Goal: Task Accomplishment & Management: Manage account settings

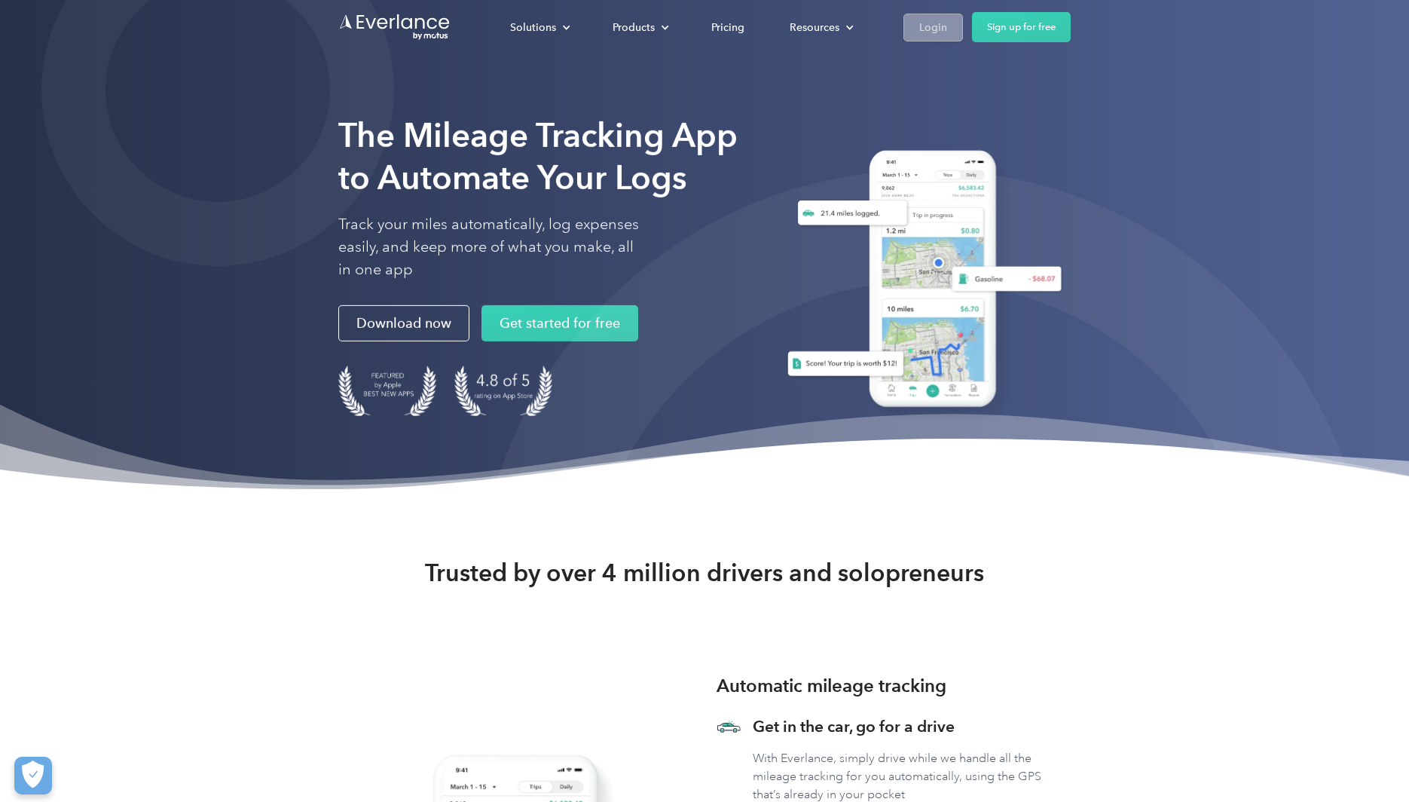
click at [944, 26] on div "Login" at bounding box center [933, 27] width 28 height 19
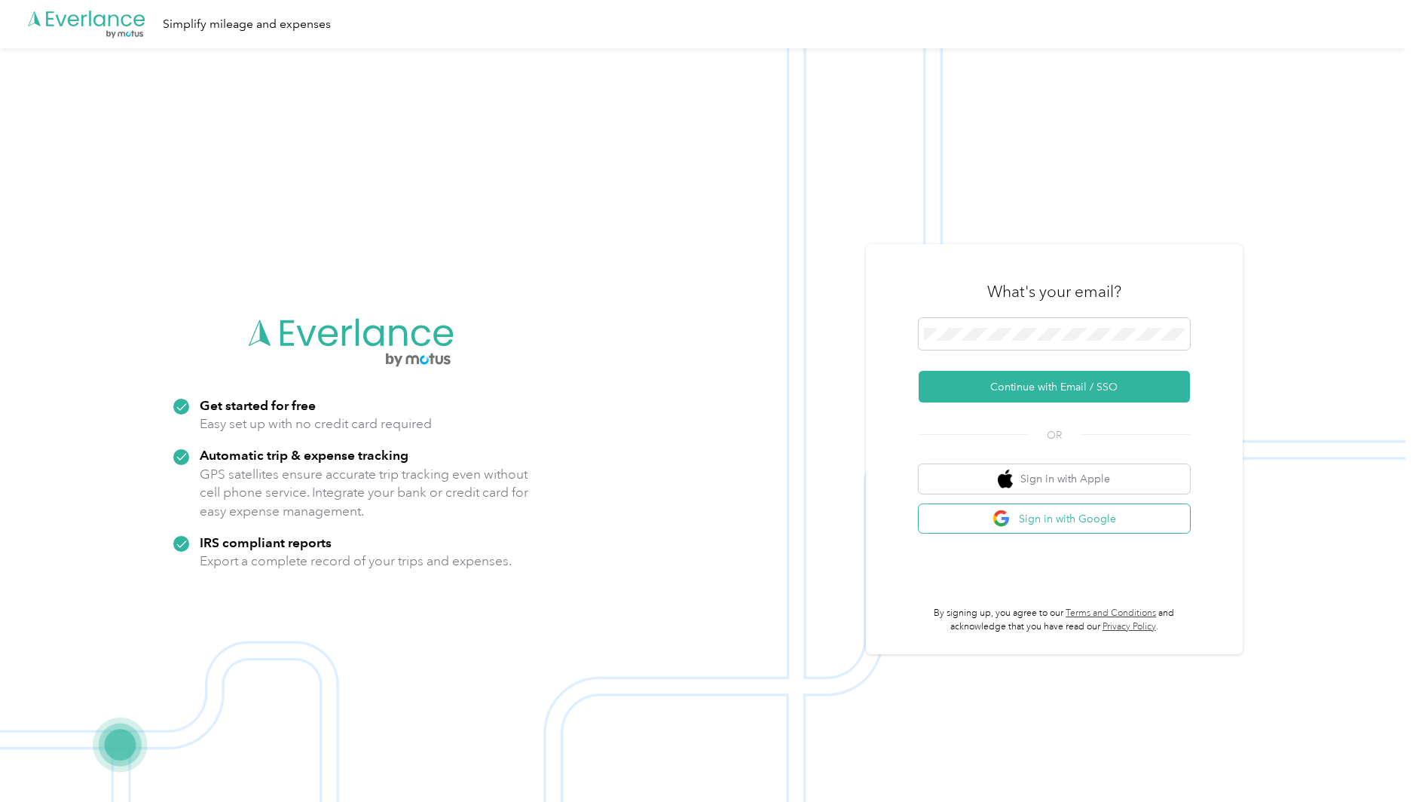
click at [1038, 525] on button "Sign in with Google" at bounding box center [1054, 518] width 271 height 29
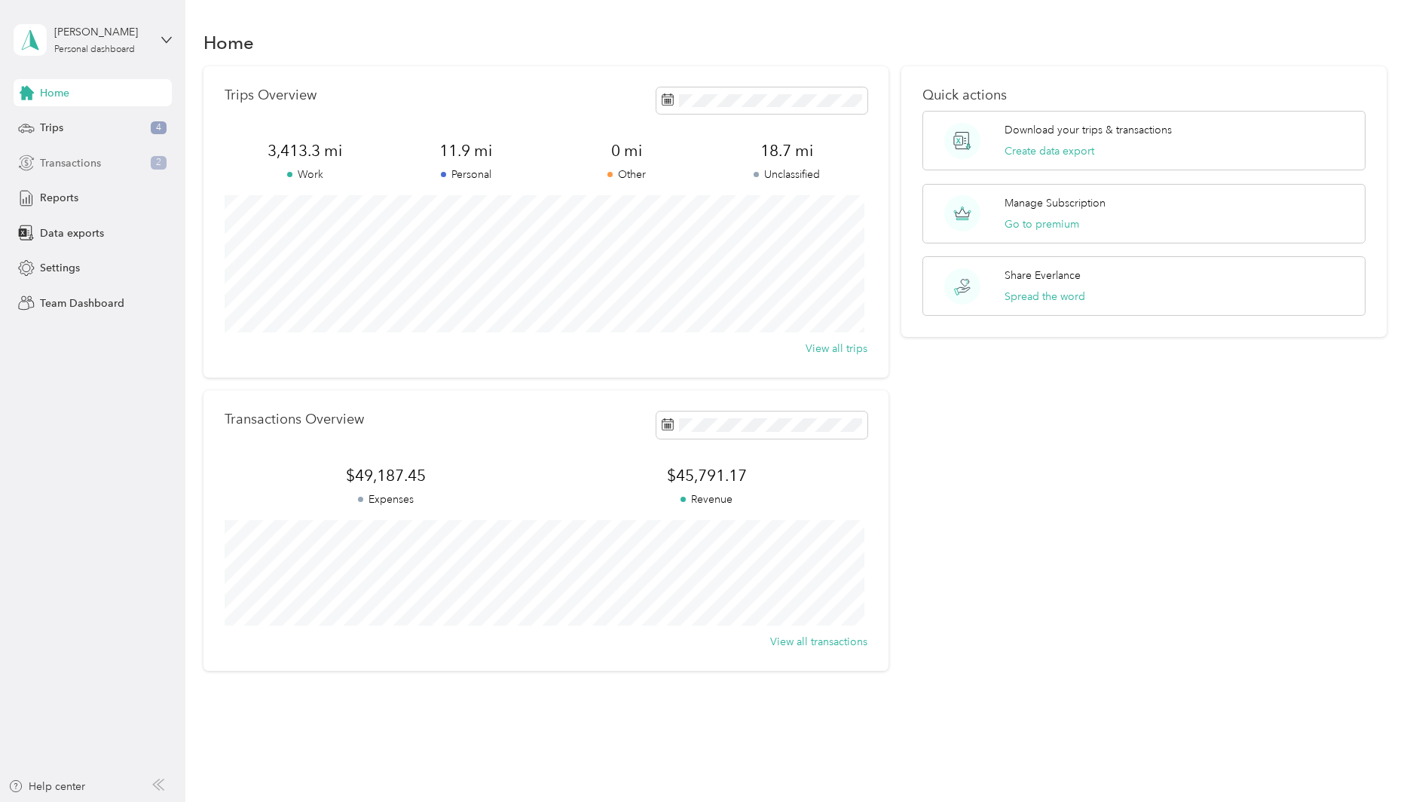
click at [87, 166] on span "Transactions" at bounding box center [70, 163] width 61 height 16
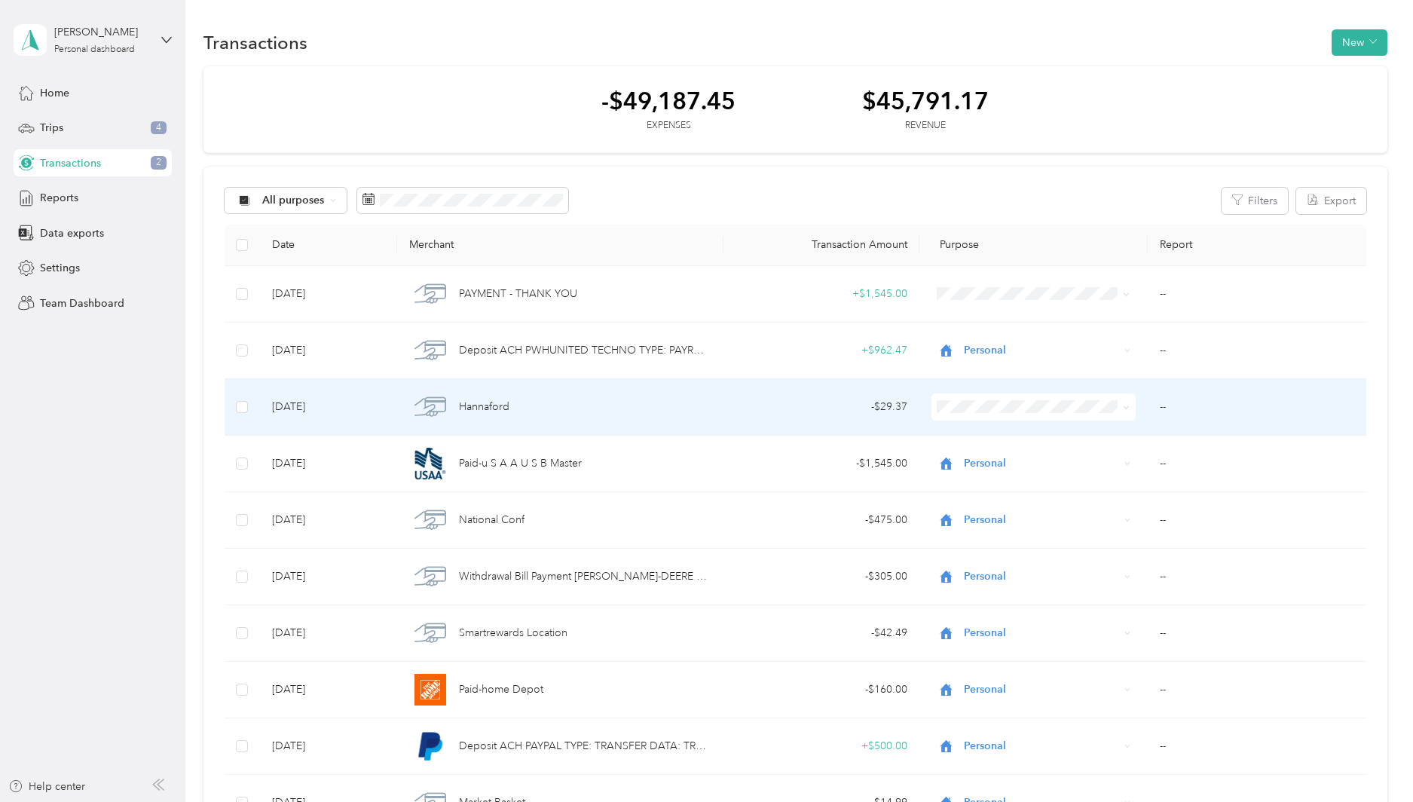
click at [1035, 457] on span "Personal" at bounding box center [1045, 459] width 156 height 16
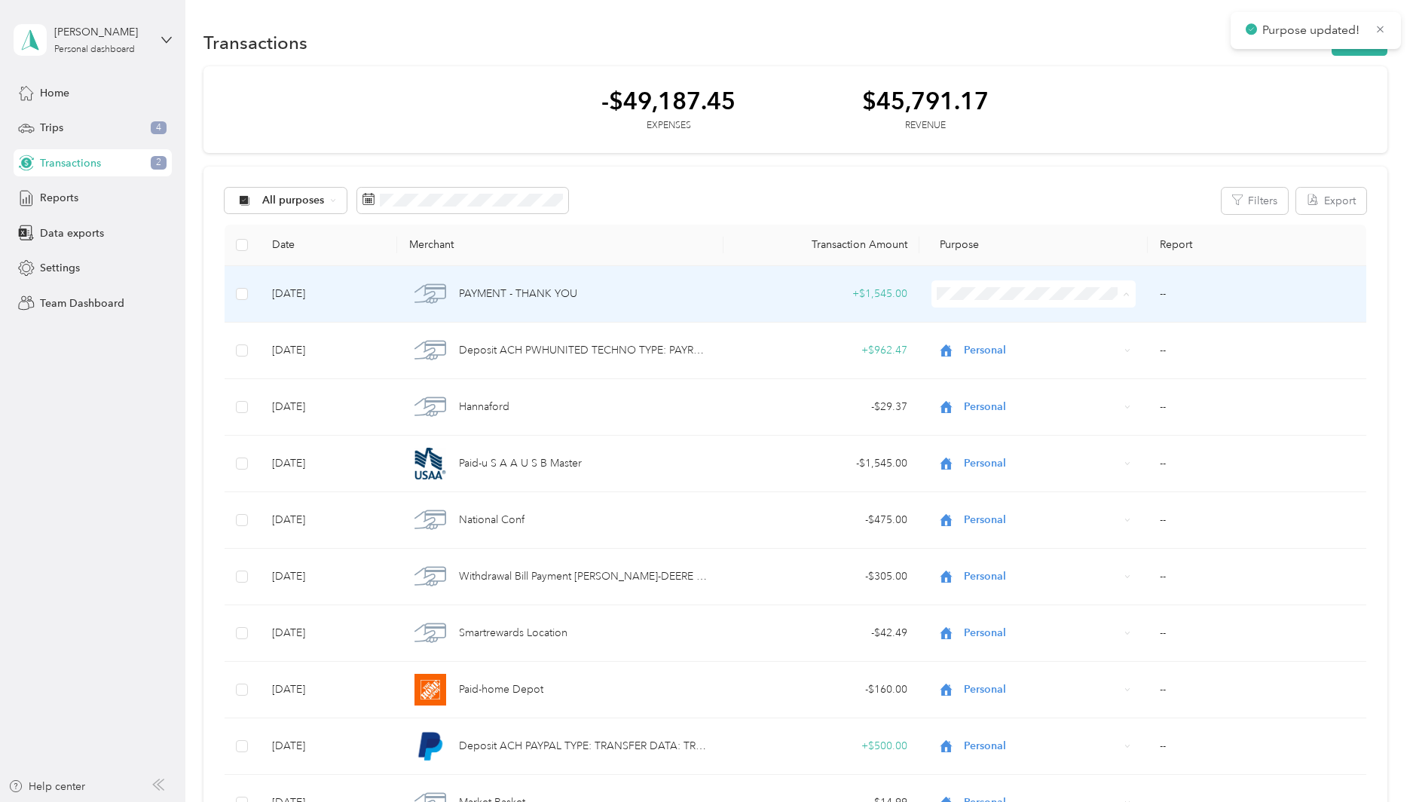
click at [1038, 344] on span "Personal" at bounding box center [1045, 349] width 156 height 16
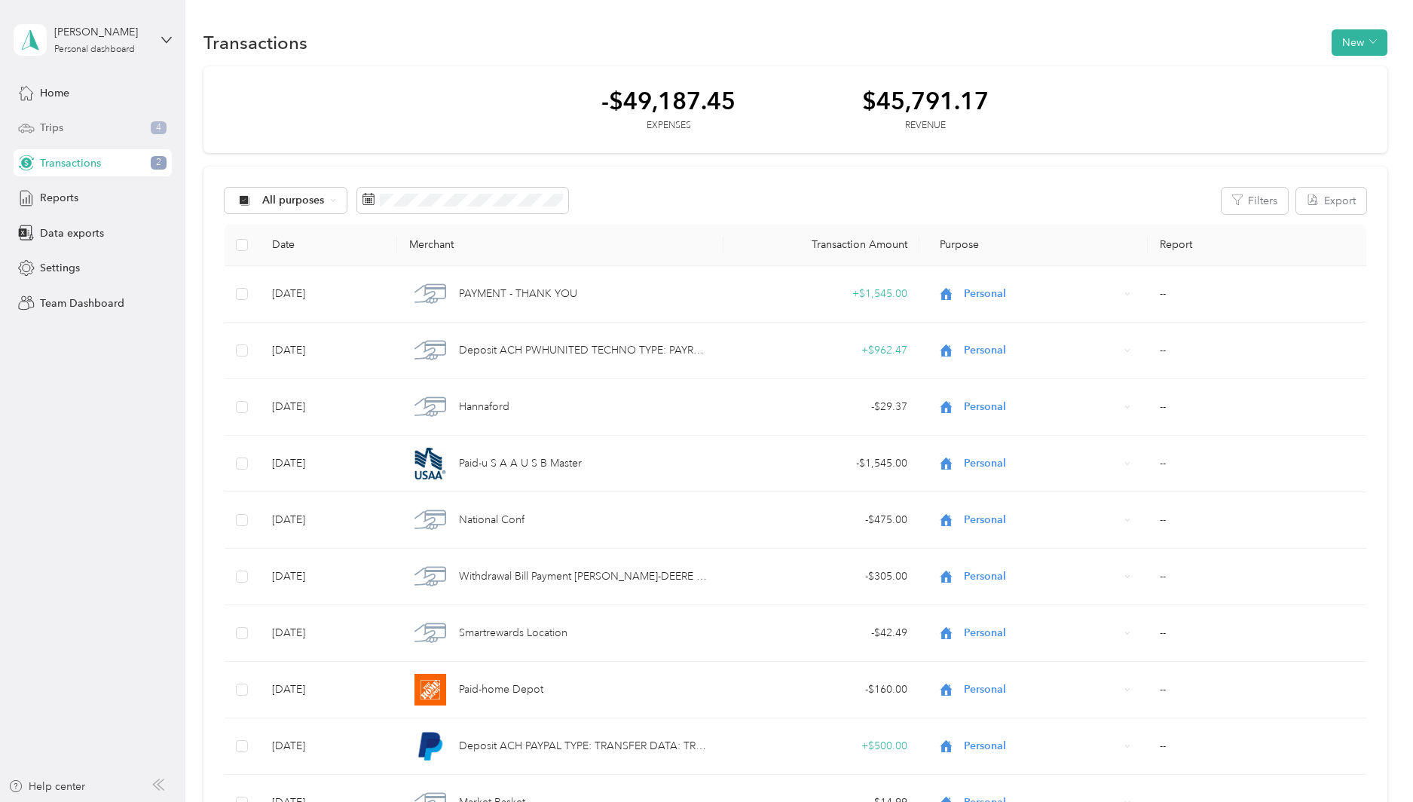
click at [80, 133] on div "Trips 4" at bounding box center [93, 128] width 158 height 27
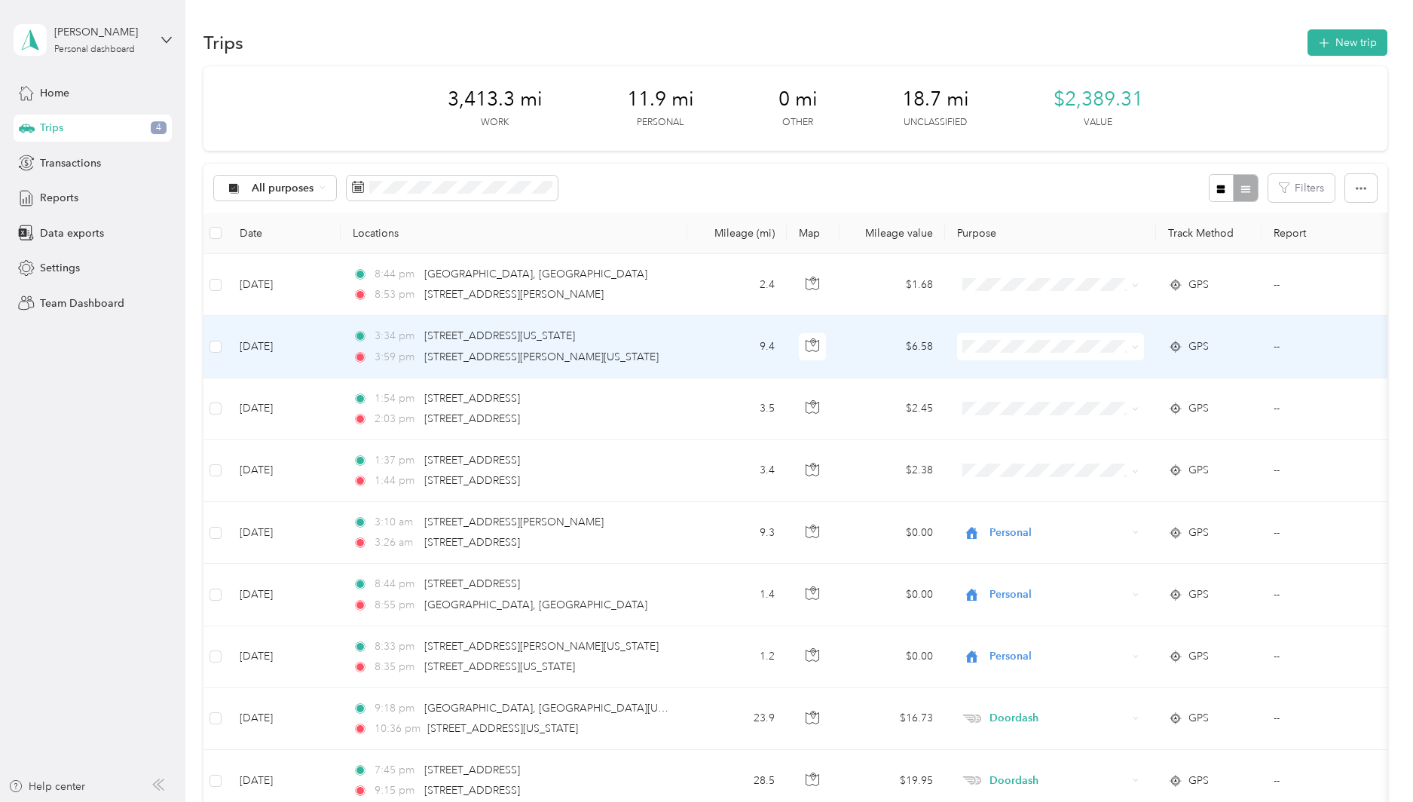
click at [1051, 401] on span "Personal" at bounding box center [1064, 401] width 139 height 16
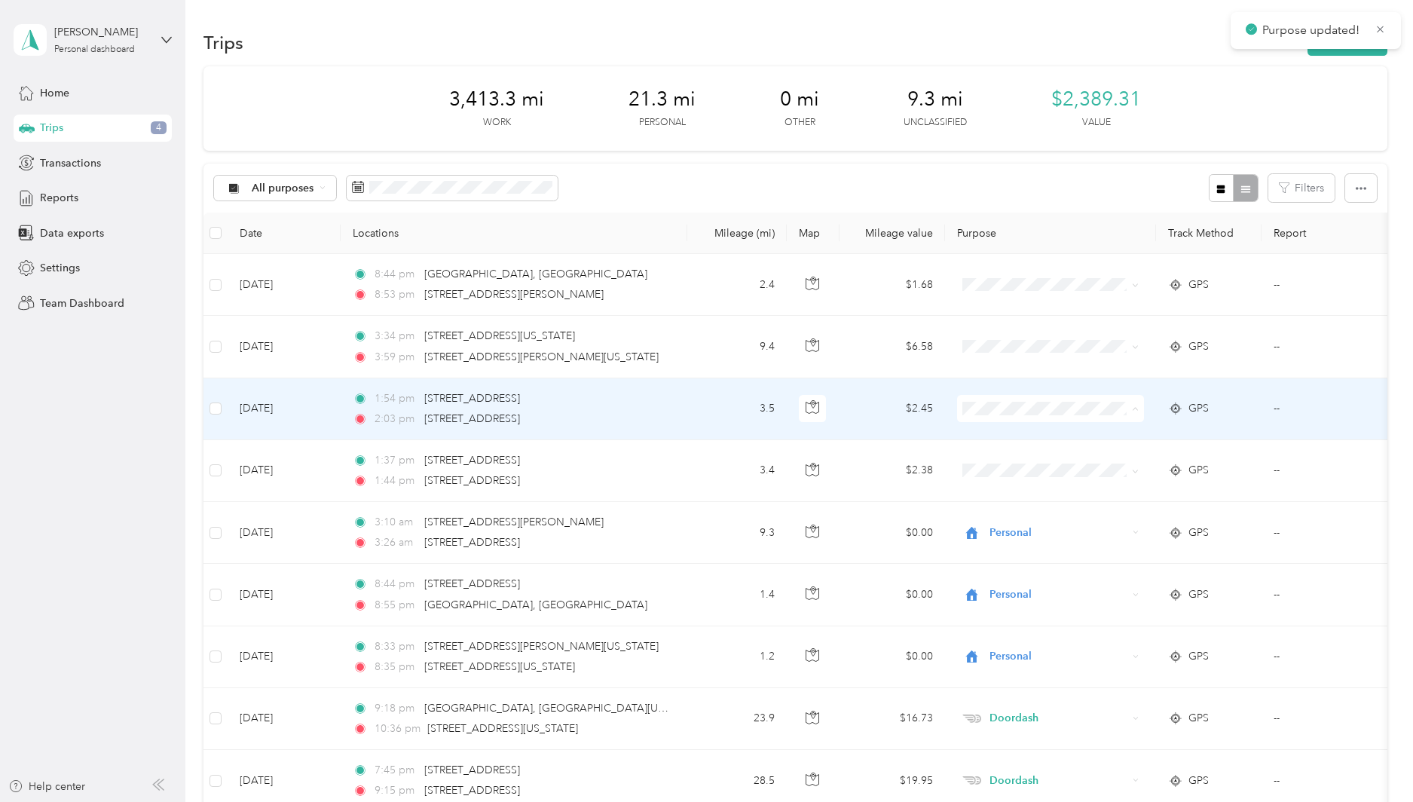
click at [1037, 468] on li "Personal" at bounding box center [1051, 463] width 187 height 26
click at [1051, 466] on li "Personal" at bounding box center [1051, 458] width 187 height 26
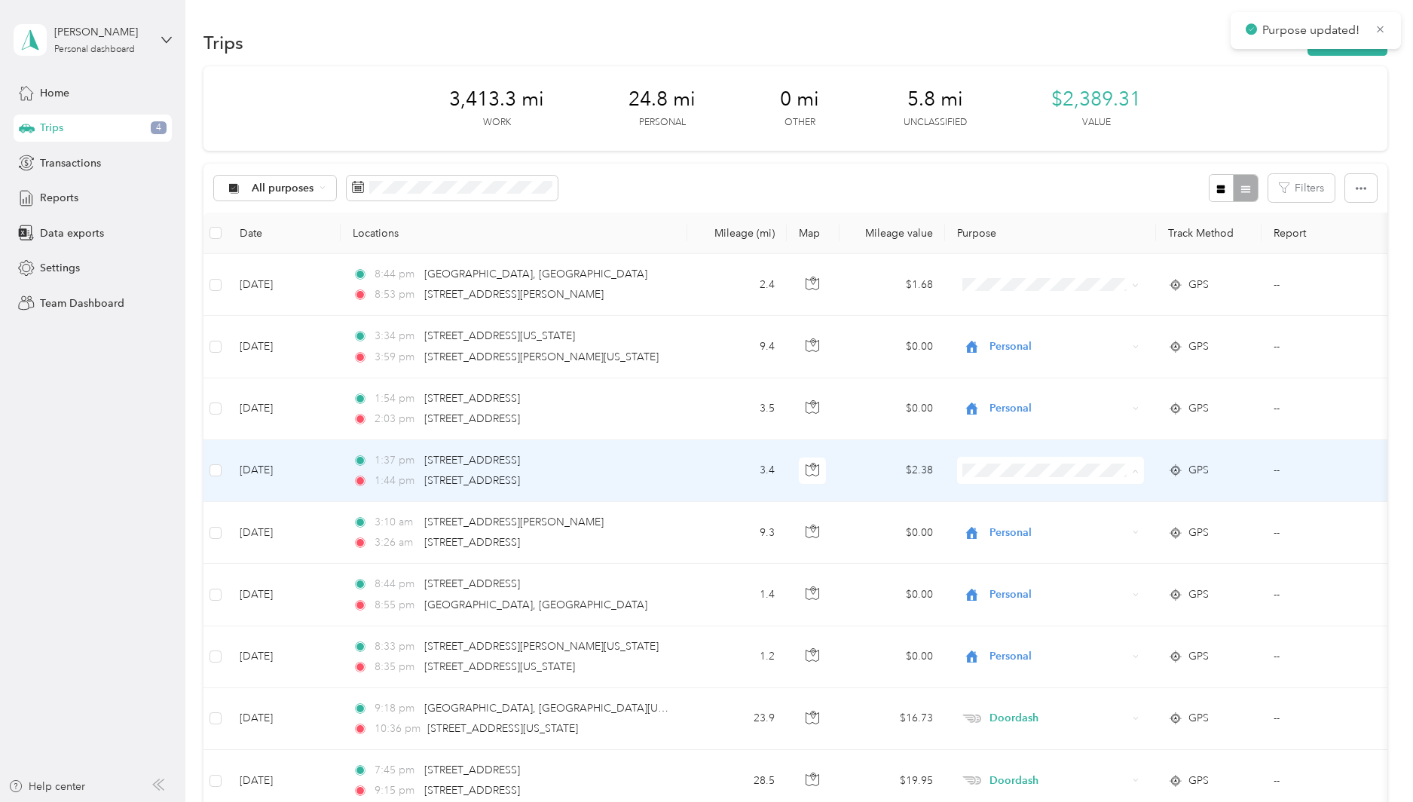
click at [1020, 527] on span "Personal" at bounding box center [1064, 525] width 139 height 16
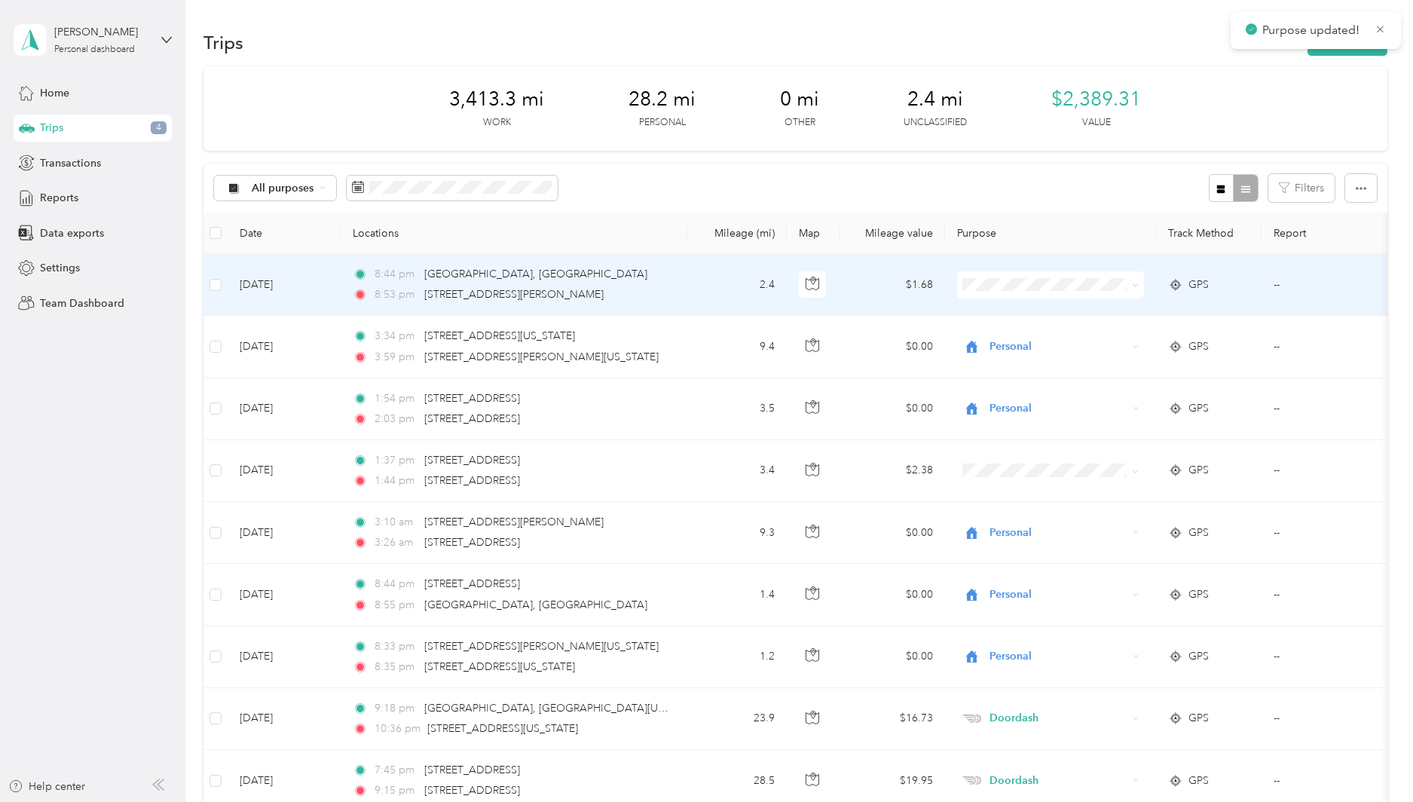
click at [1060, 339] on span "Personal" at bounding box center [1064, 340] width 139 height 16
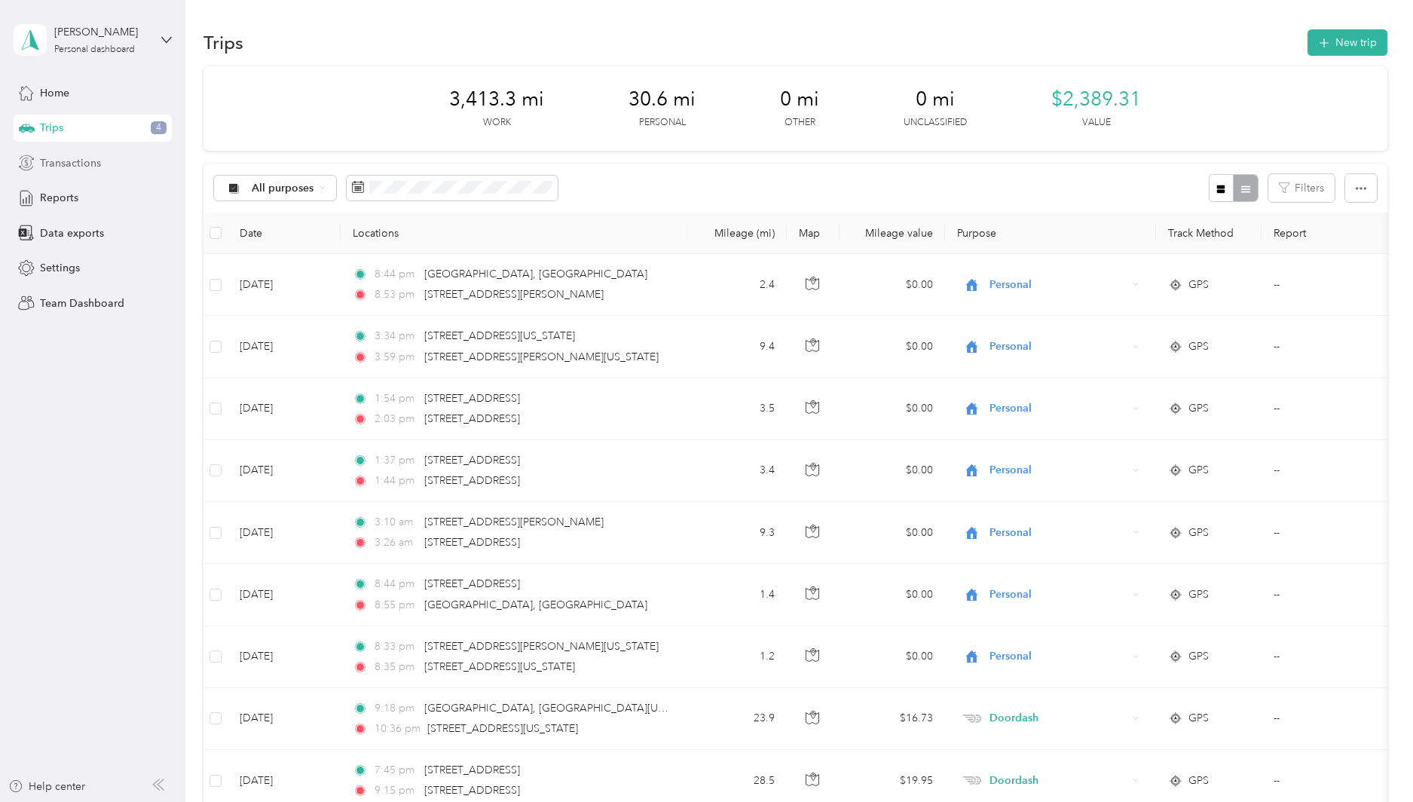
click at [73, 161] on span "Transactions" at bounding box center [70, 163] width 61 height 16
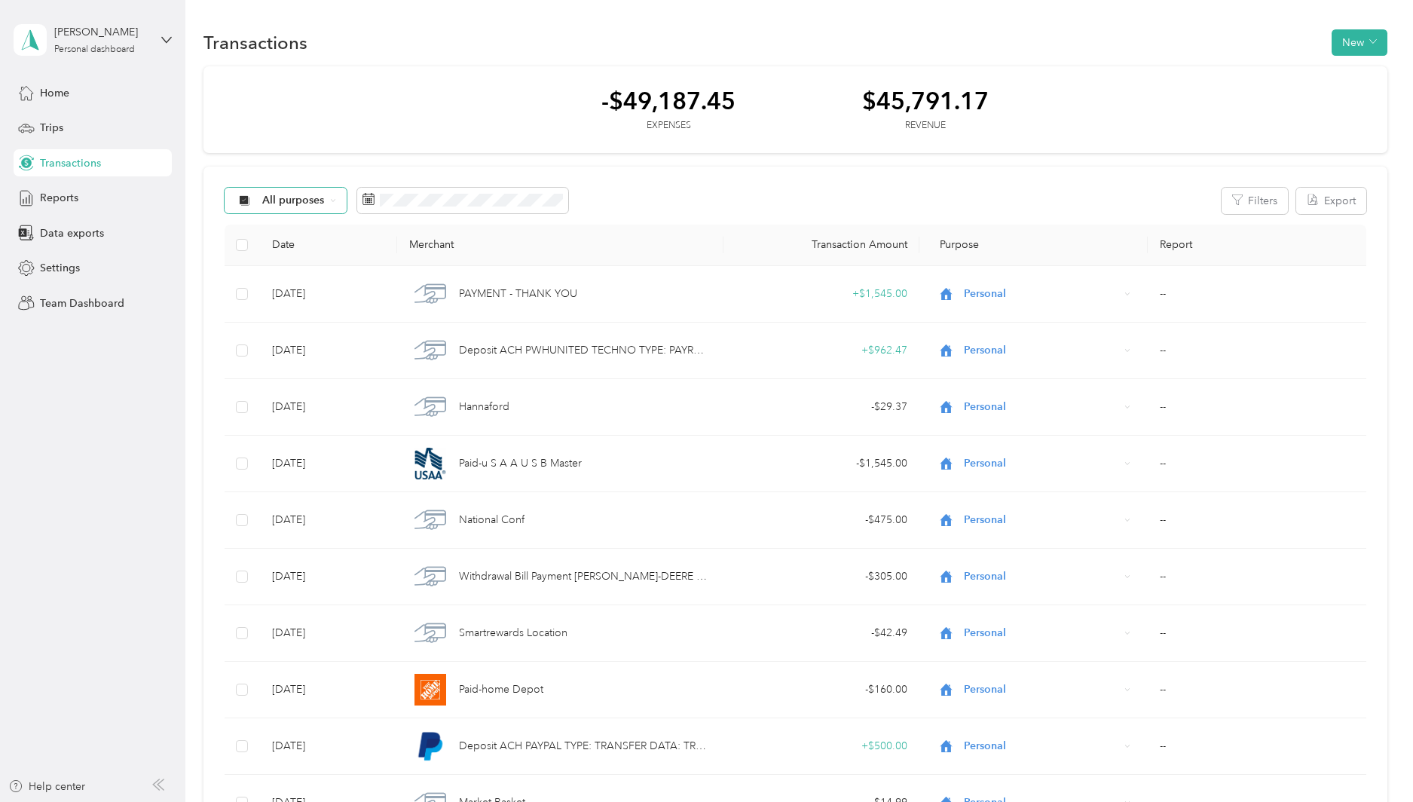
click at [274, 208] on div "All purposes" at bounding box center [286, 201] width 122 height 26
click at [283, 275] on span "Work" at bounding box center [298, 281] width 73 height 16
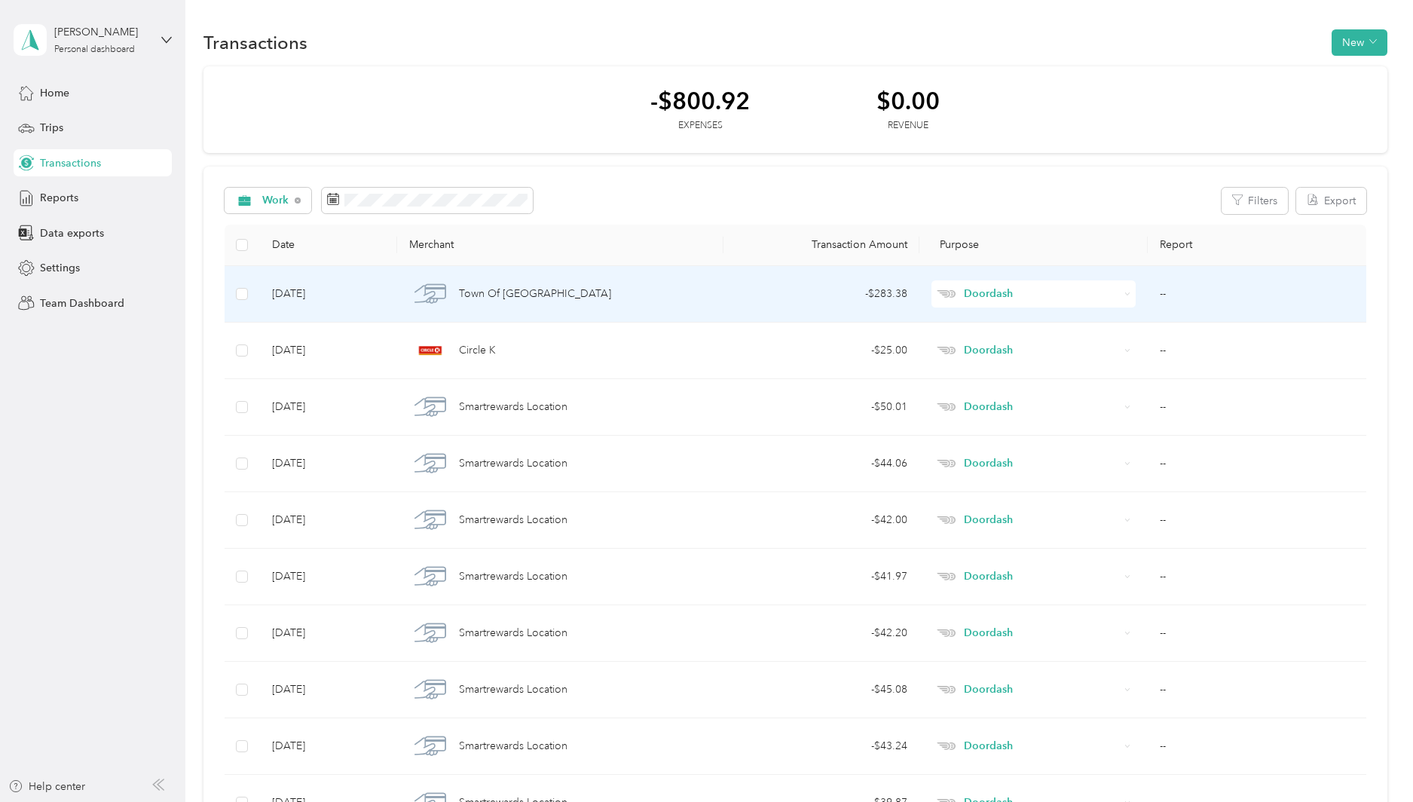
click at [723, 292] on td "- $283.38" at bounding box center [821, 294] width 196 height 57
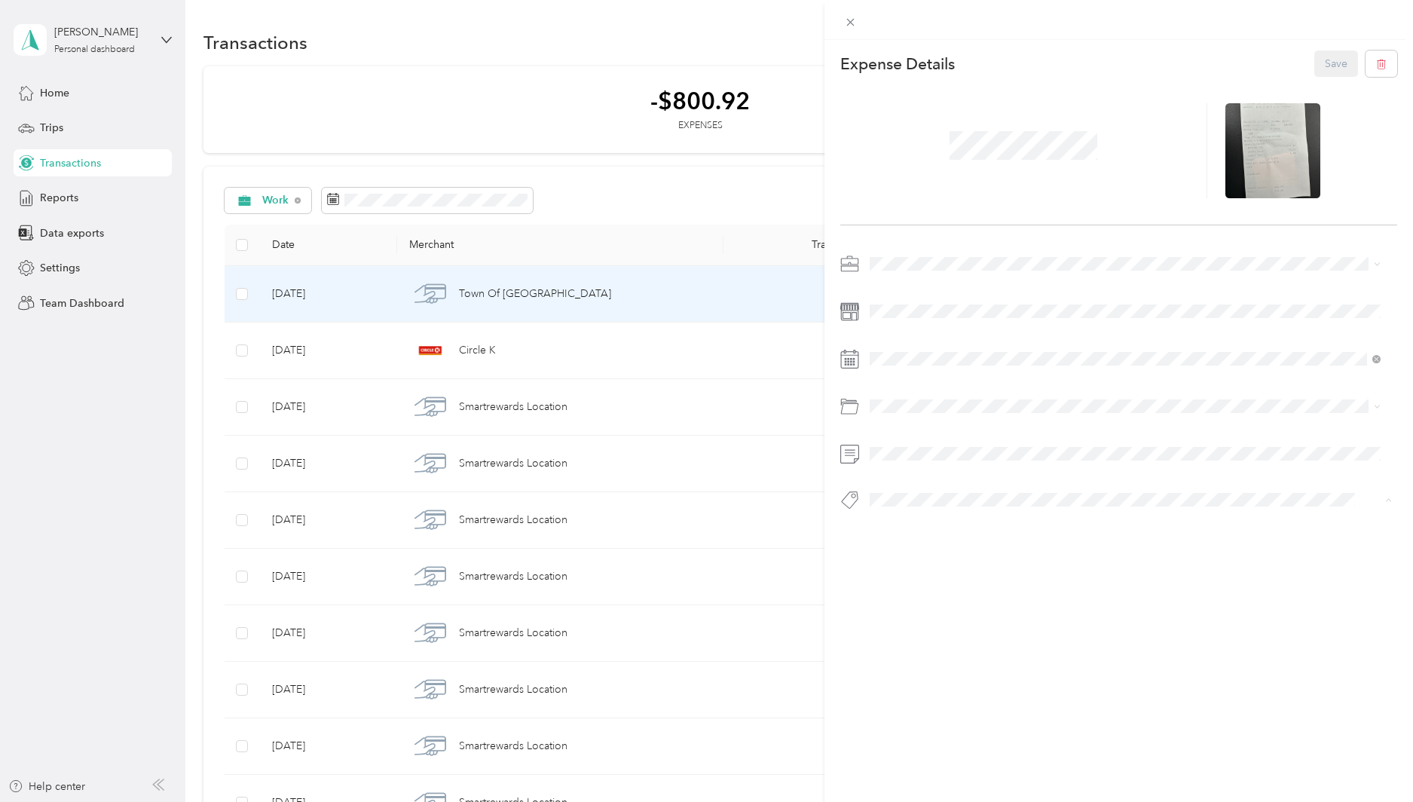
click at [523, 99] on div "This expense cannot be edited because it is either under review, approved, or p…" at bounding box center [706, 401] width 1413 height 802
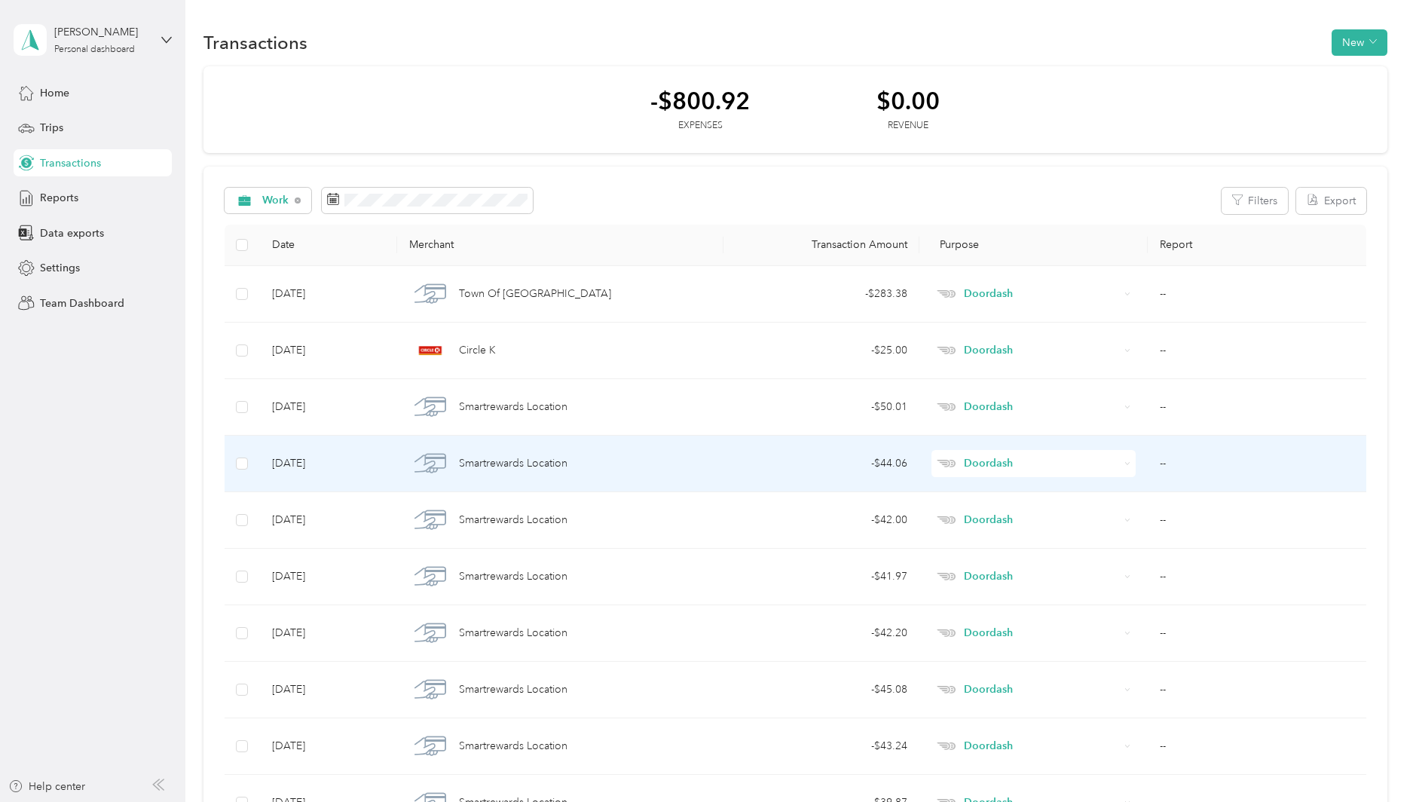
click at [666, 445] on td "Smartrewards Location" at bounding box center [560, 464] width 326 height 57
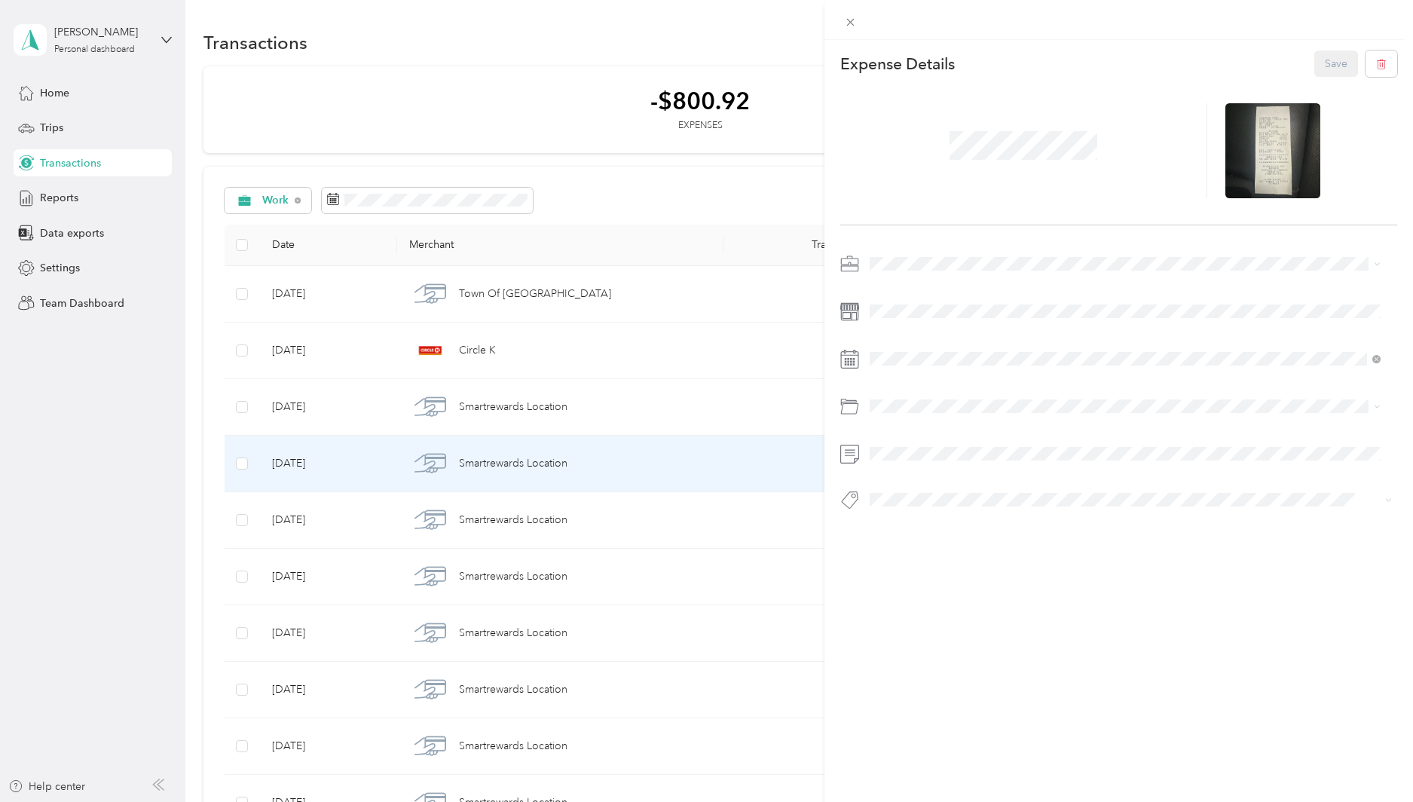
click at [638, 405] on div "This expense cannot be edited because it is either under review, approved, or p…" at bounding box center [706, 401] width 1413 height 802
